Goal: Transaction & Acquisition: Purchase product/service

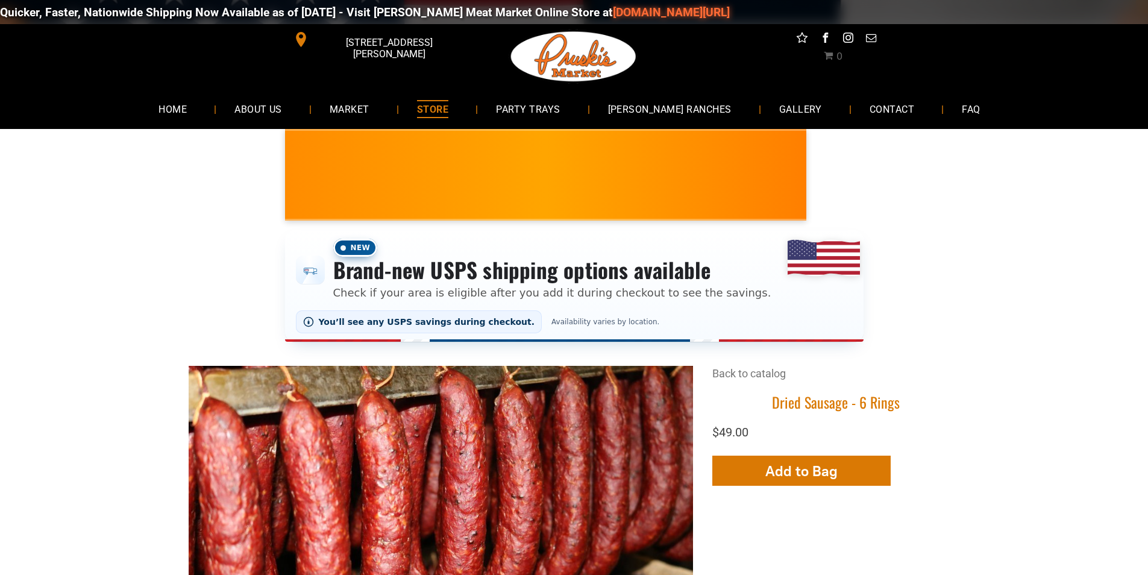
click at [448, 102] on span "STORE" at bounding box center [432, 108] width 31 height 17
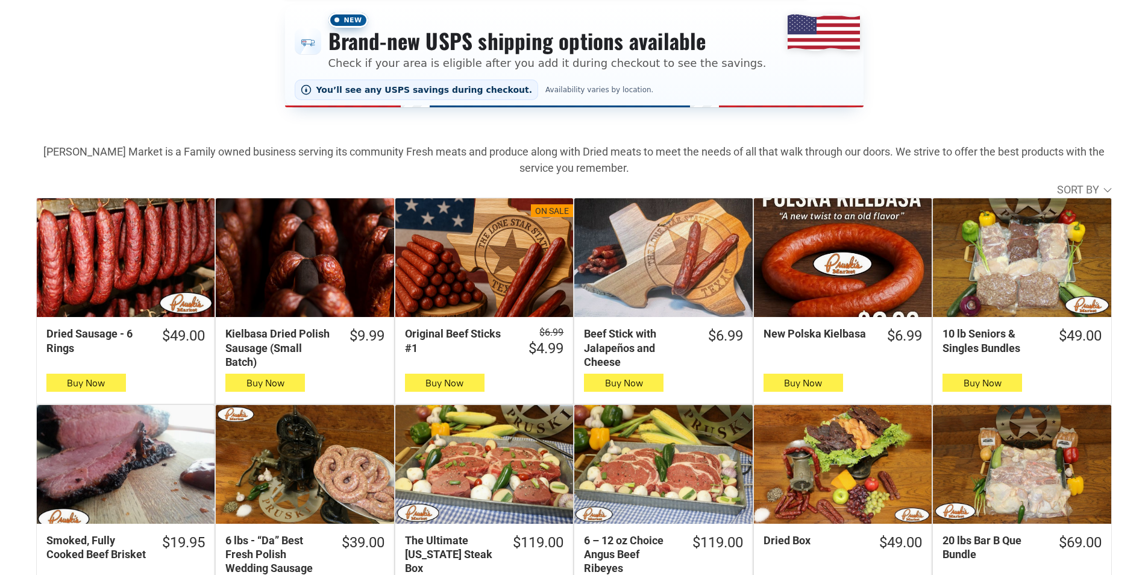
scroll to position [241, 0]
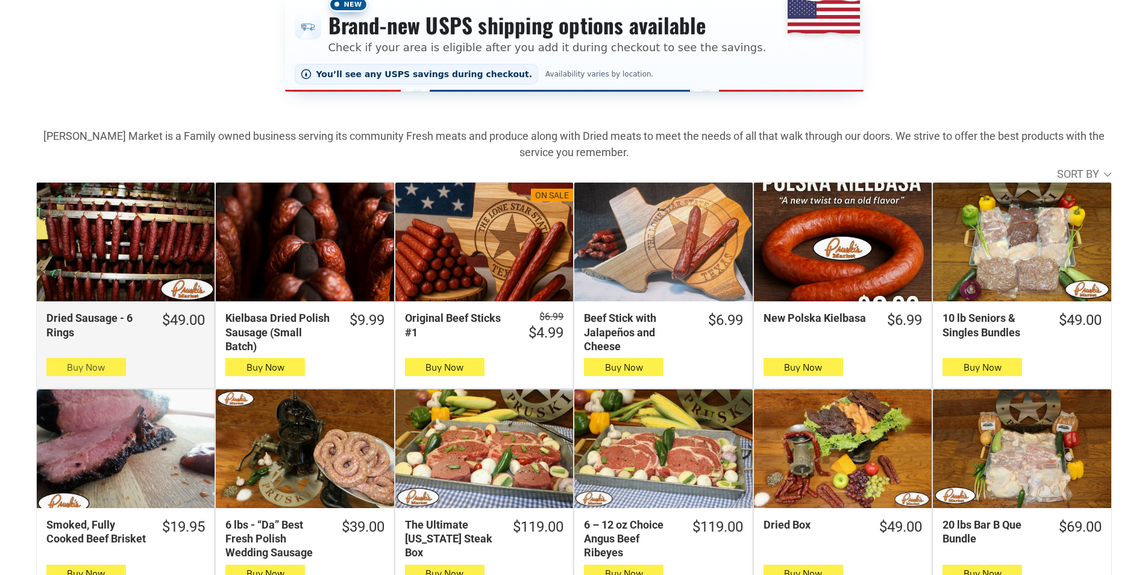
click at [71, 372] on span "Buy Now" at bounding box center [86, 367] width 38 height 11
click at [70, 373] on span "Buy Now" at bounding box center [86, 367] width 38 height 11
click at [92, 368] on icon "button" at bounding box center [86, 367] width 13 height 14
